Goal: Task Accomplishment & Management: Manage account settings

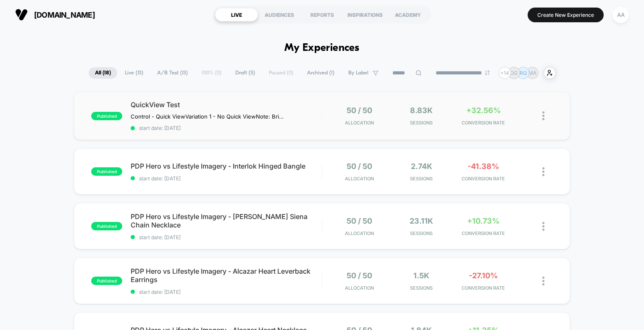
click at [514, 113] on img at bounding box center [543, 115] width 2 height 9
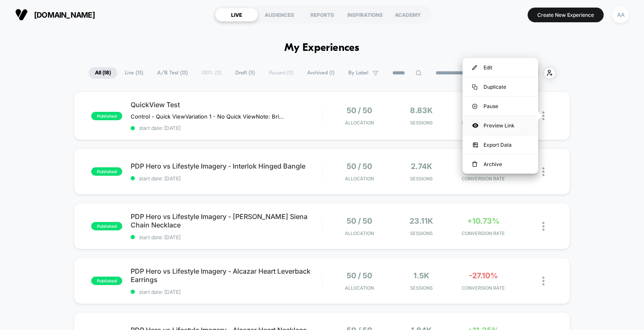
click at [494, 126] on div "Preview Link" at bounding box center [500, 125] width 76 height 19
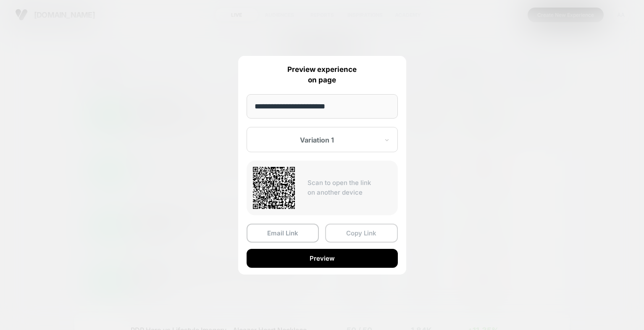
click at [357, 232] on button "Copy Link" at bounding box center [361, 232] width 73 height 19
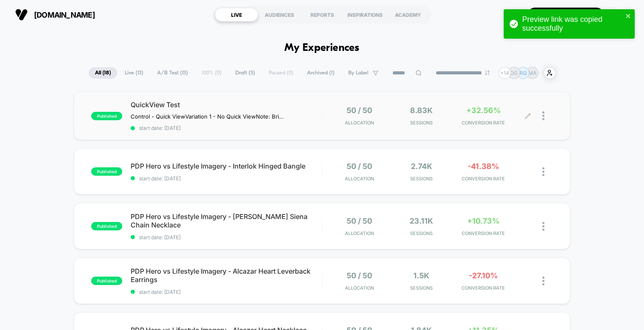
click at [514, 115] on div at bounding box center [547, 116] width 10 height 20
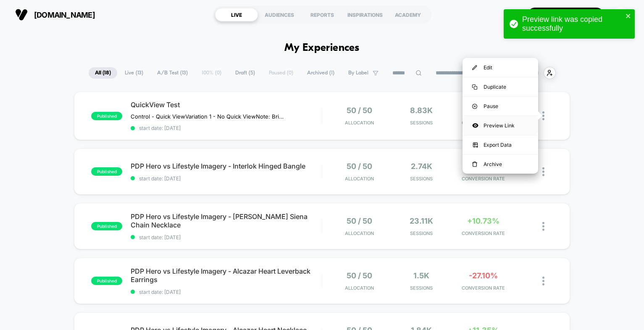
click at [510, 126] on div "Preview Link" at bounding box center [500, 125] width 76 height 19
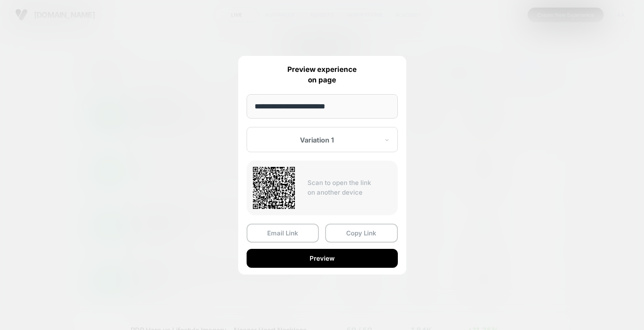
click at [456, 202] on div at bounding box center [322, 165] width 644 height 330
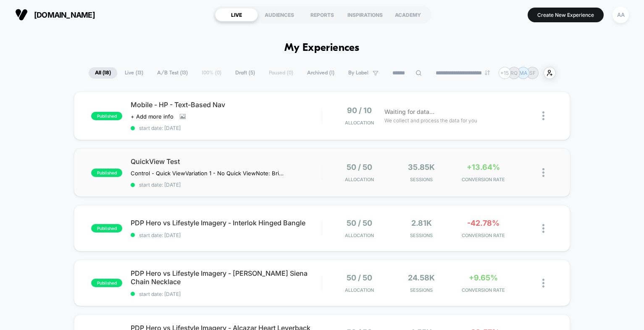
click at [543, 171] on img at bounding box center [543, 172] width 2 height 9
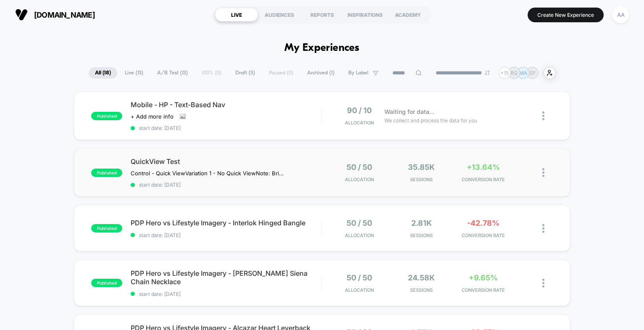
click at [542, 173] on img at bounding box center [543, 172] width 2 height 9
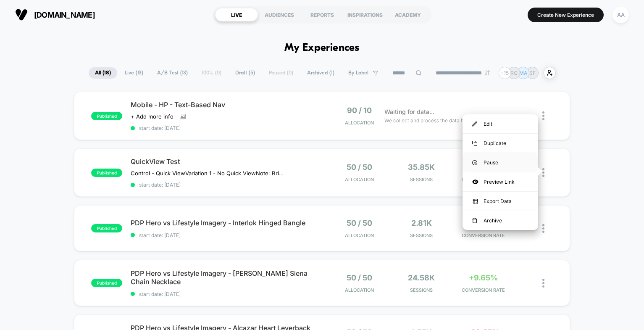
click at [521, 165] on div "Pause" at bounding box center [500, 162] width 76 height 19
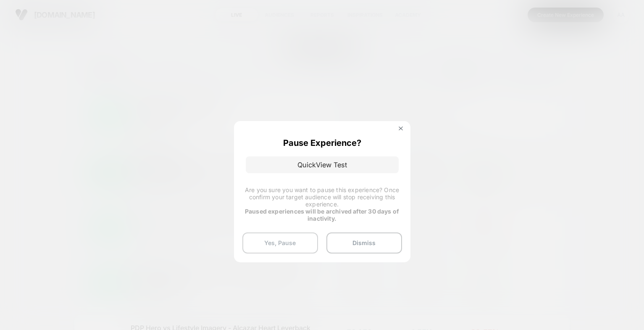
click at [289, 242] on button "Yes, Pause" at bounding box center [280, 242] width 76 height 21
